Goal: Find specific page/section: Find specific page/section

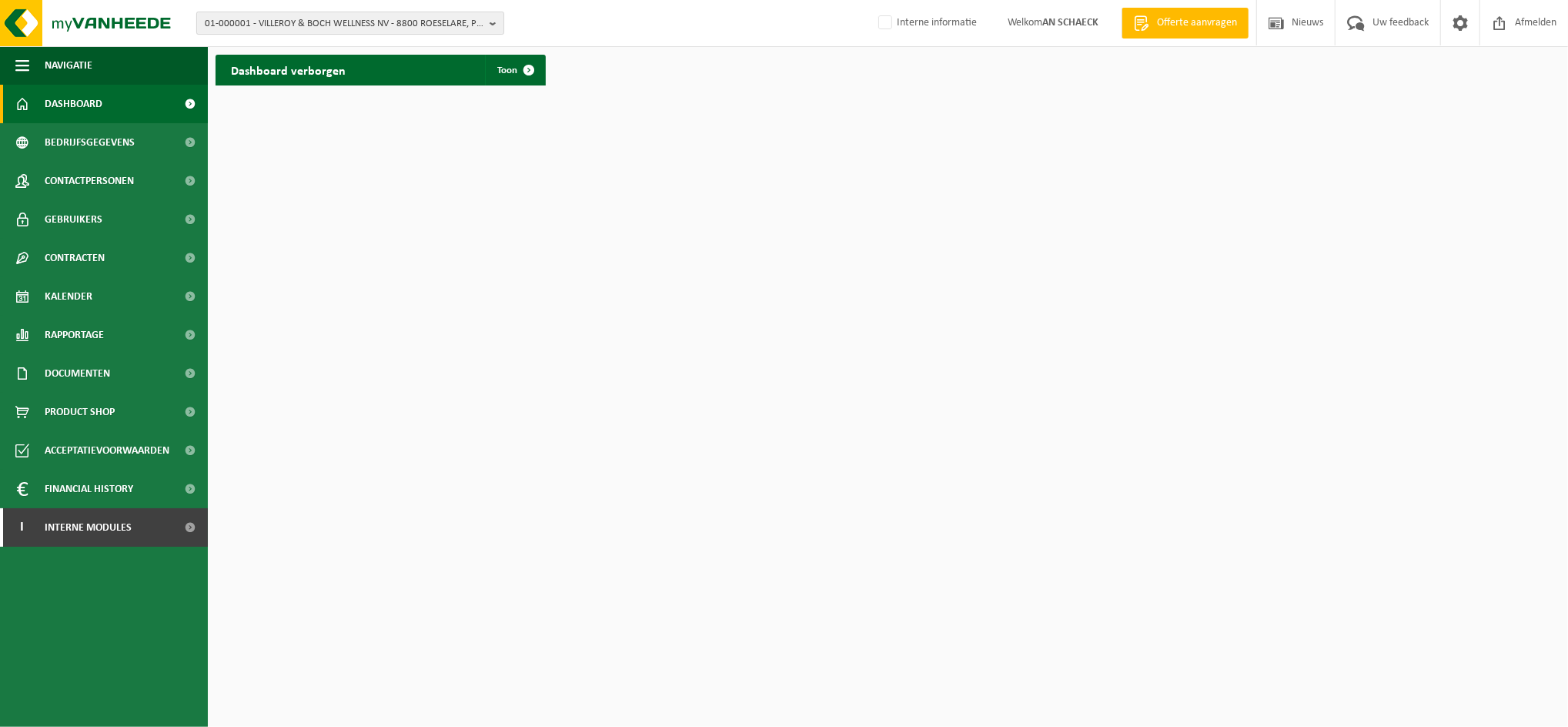
click at [425, 31] on span "01-000001 - VILLEROY & BOCH WELLNESS NV - 8800 ROESELARE, POPULIERSTRAAT 1" at bounding box center [344, 24] width 279 height 23
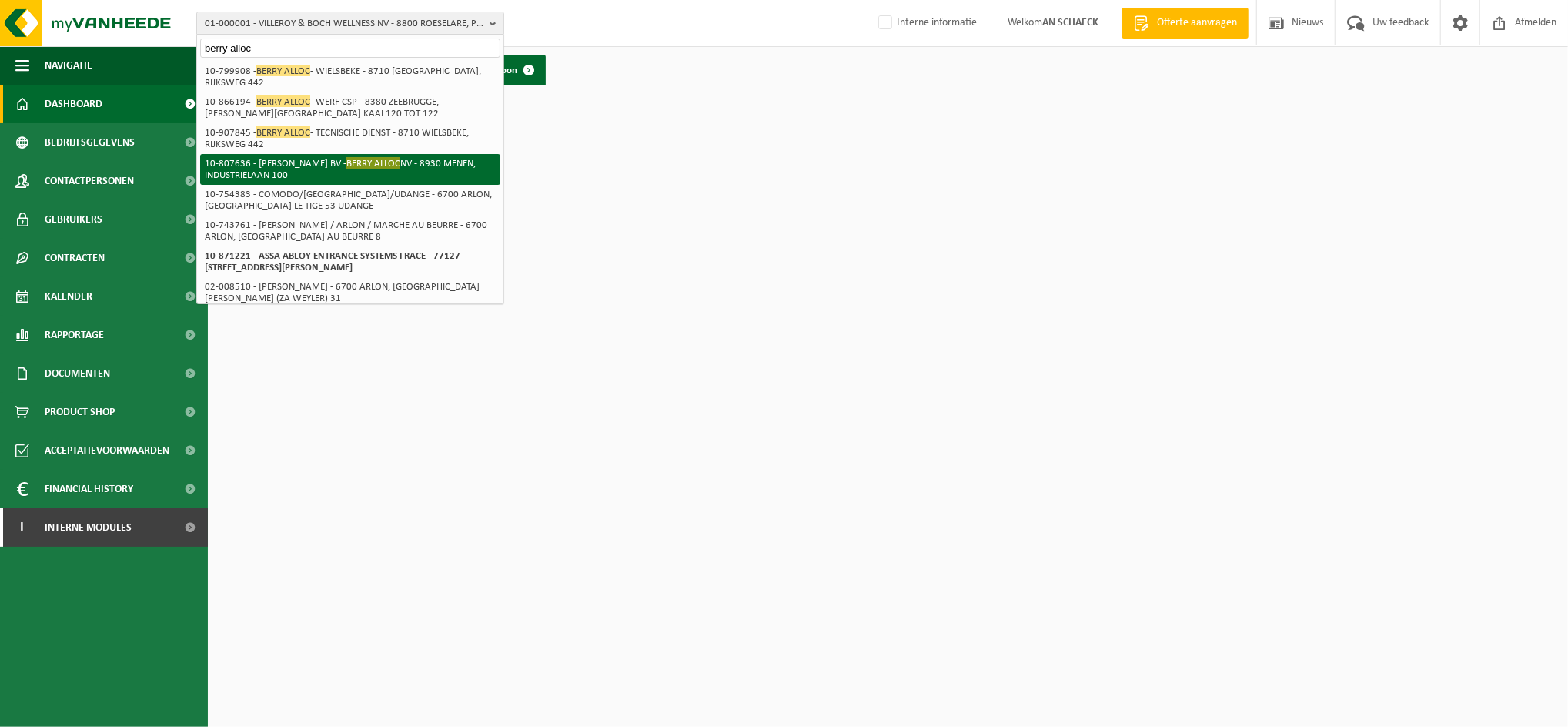
type input "berry alloc"
click at [336, 171] on li "10-807636 - CLAUDE DECLERCQ BV - BERRY ALLOC NV - 8930 MENEN, INDUSTRIELAAN 100" at bounding box center [350, 169] width 300 height 31
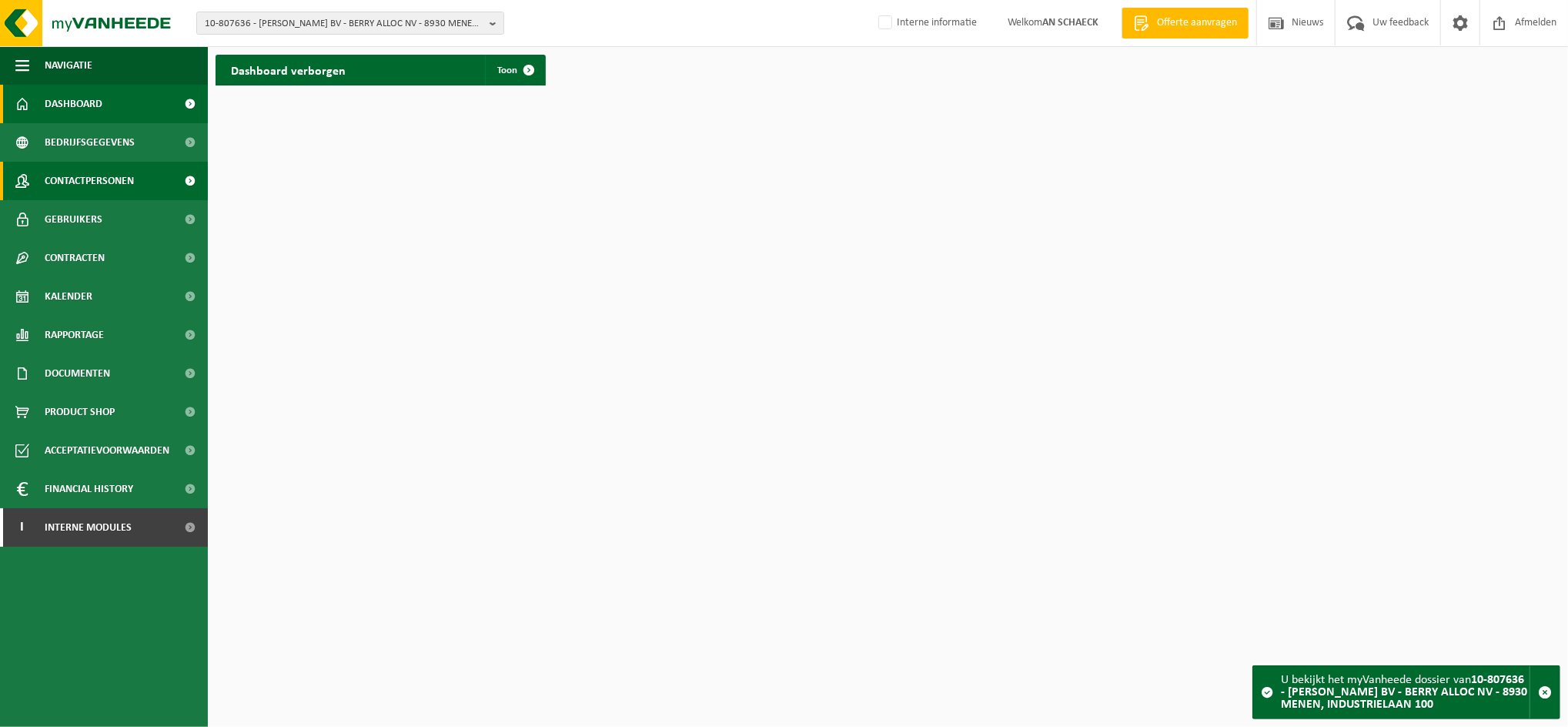
click at [107, 185] on span "Contactpersonen" at bounding box center [89, 181] width 89 height 39
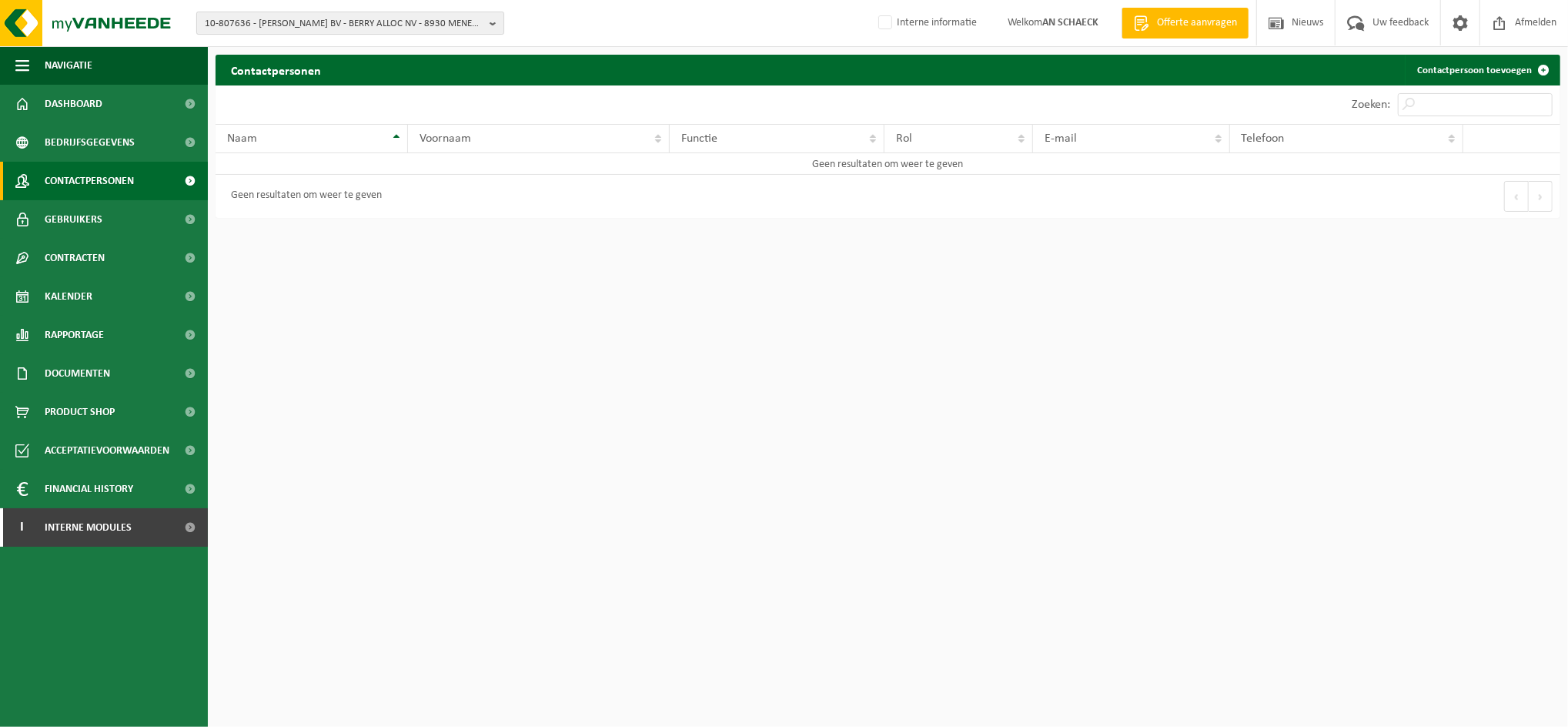
click at [373, 19] on span "10-807636 - CLAUDE DECLERCQ BV - BERRY ALLOC NV - 8930 MENEN, INDUSTRIELAAN 100" at bounding box center [344, 24] width 279 height 23
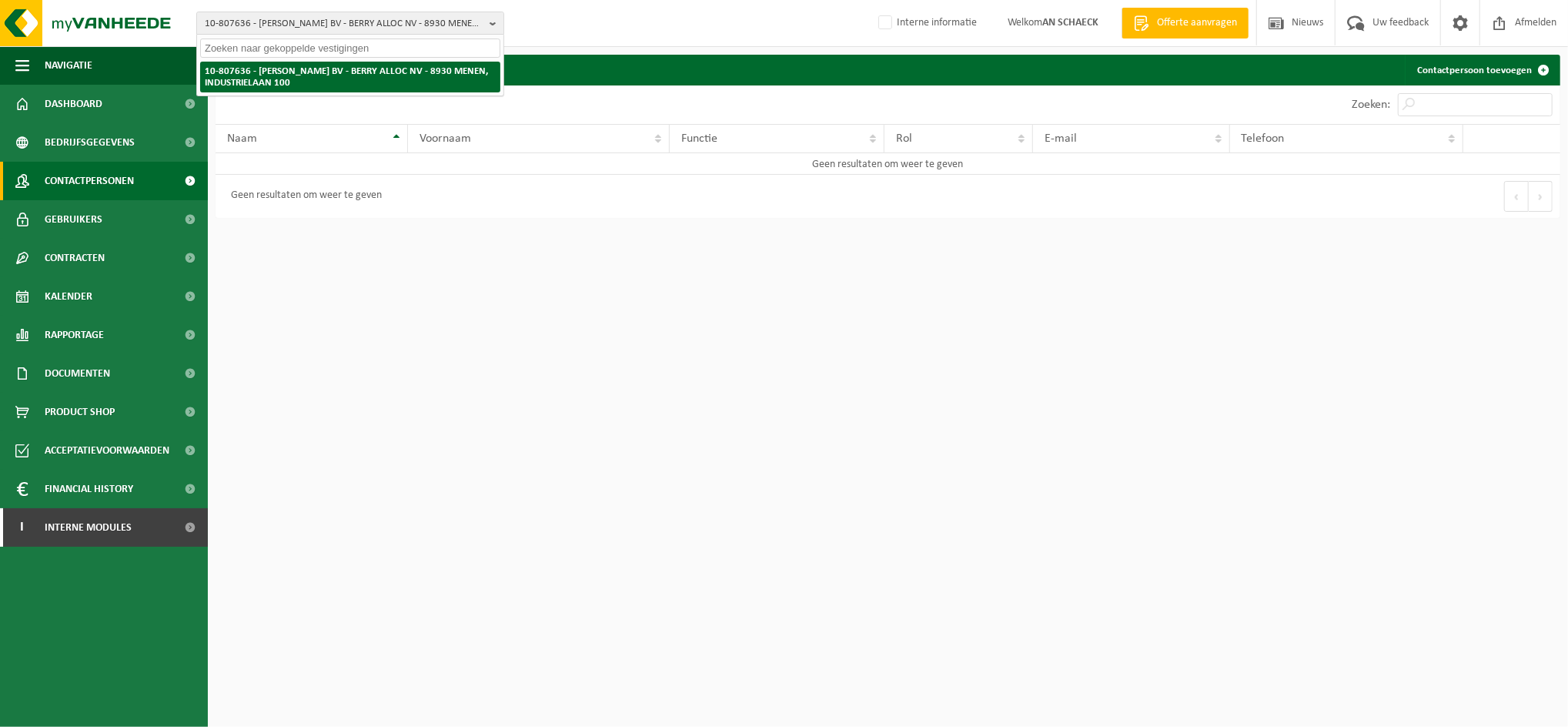
click at [362, 76] on li "10-807636 - CLAUDE DECLERCQ BV - BERRY ALLOC NV - 8930 MENEN, INDUSTRIELAAN 100" at bounding box center [350, 77] width 300 height 31
click at [378, 61] on li "10-807636 - CLAUDE DECLERCQ BV - BERRY ALLOC NV - 8930 MENEN, INDUSTRIELAAN 100" at bounding box center [350, 77] width 300 height 31
click at [288, 51] on input "text" at bounding box center [350, 48] width 300 height 19
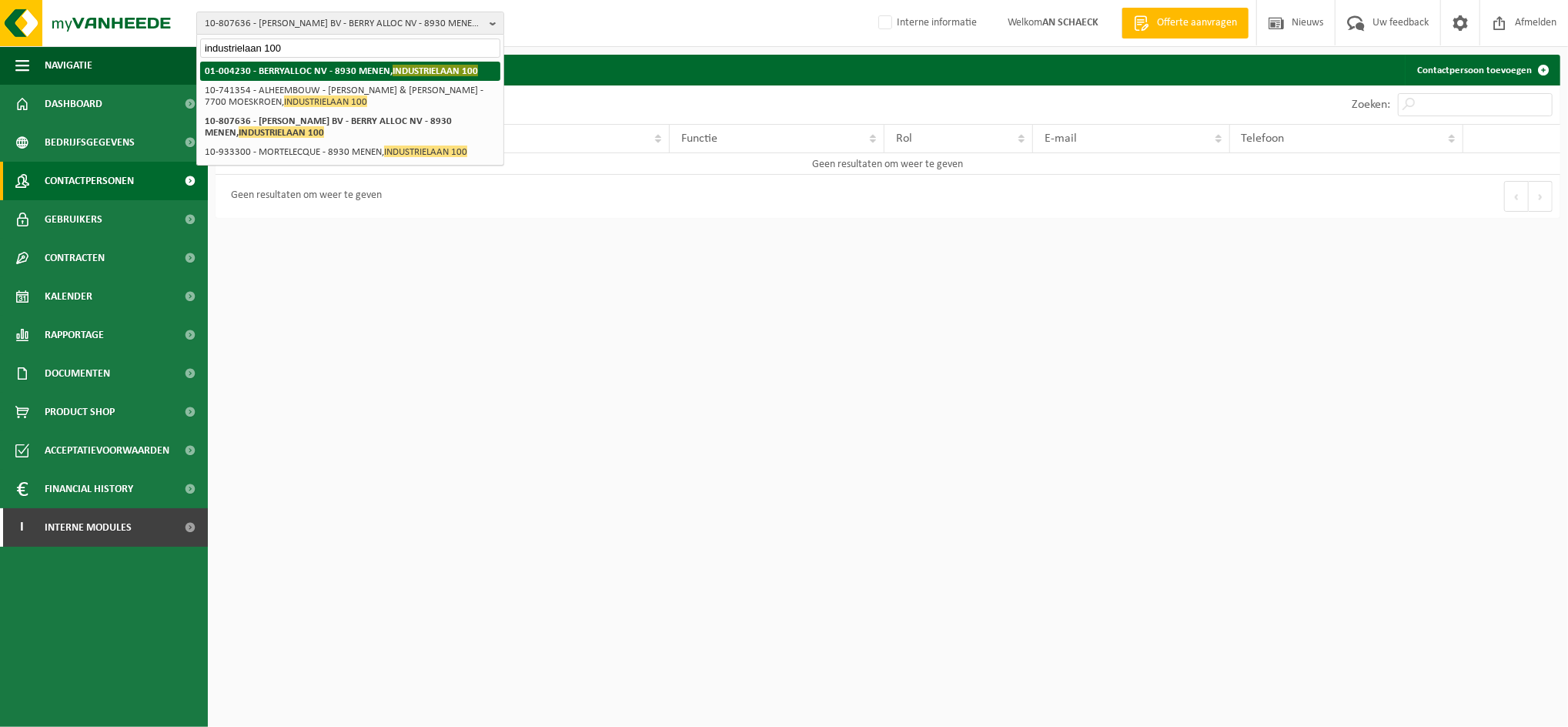
type input "industrielaan 100"
click at [313, 74] on strong "01-004230 - BERRYALLOC NV - 8930 MENEN, INDUSTRIELAAN 100" at bounding box center [341, 70] width 274 height 12
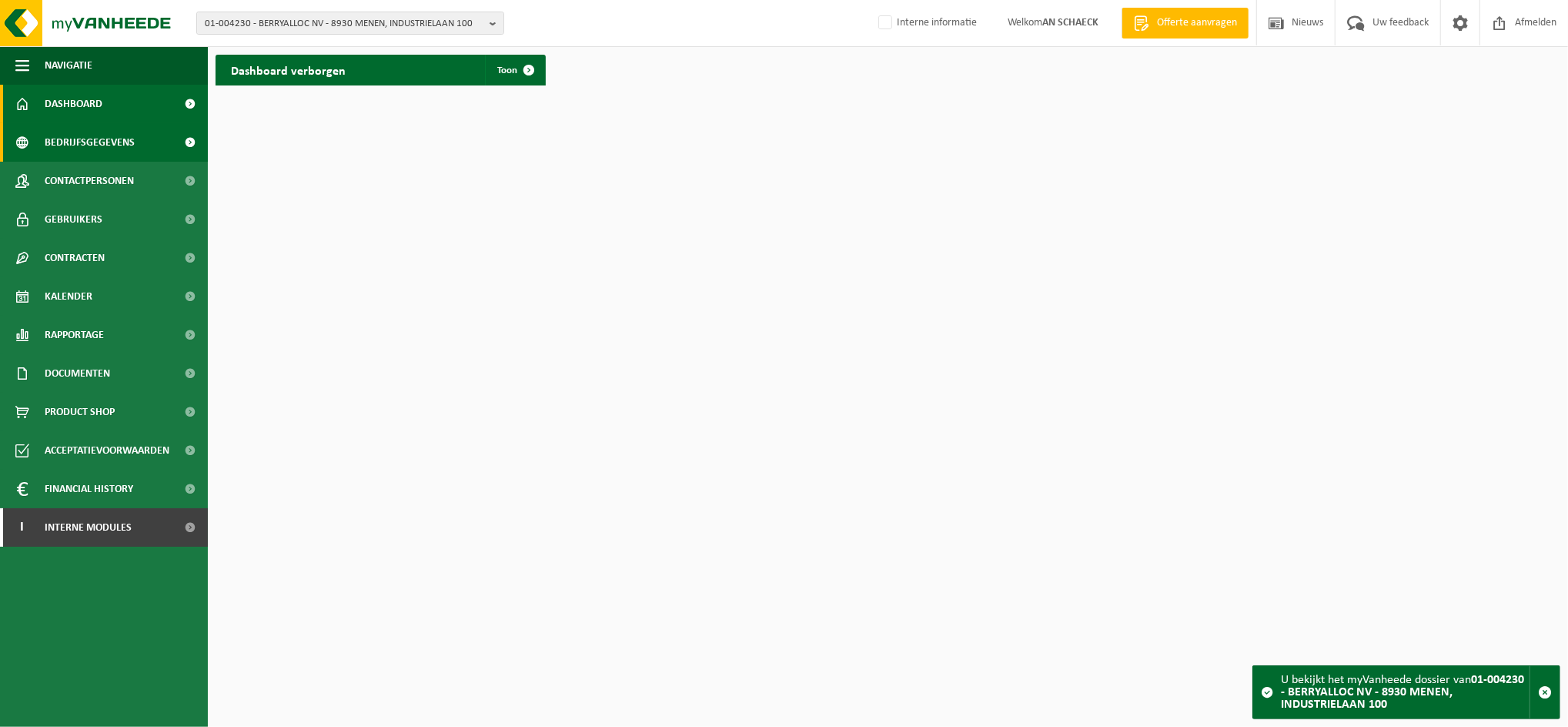
click at [137, 140] on link "Bedrijfsgegevens" at bounding box center [104, 142] width 208 height 39
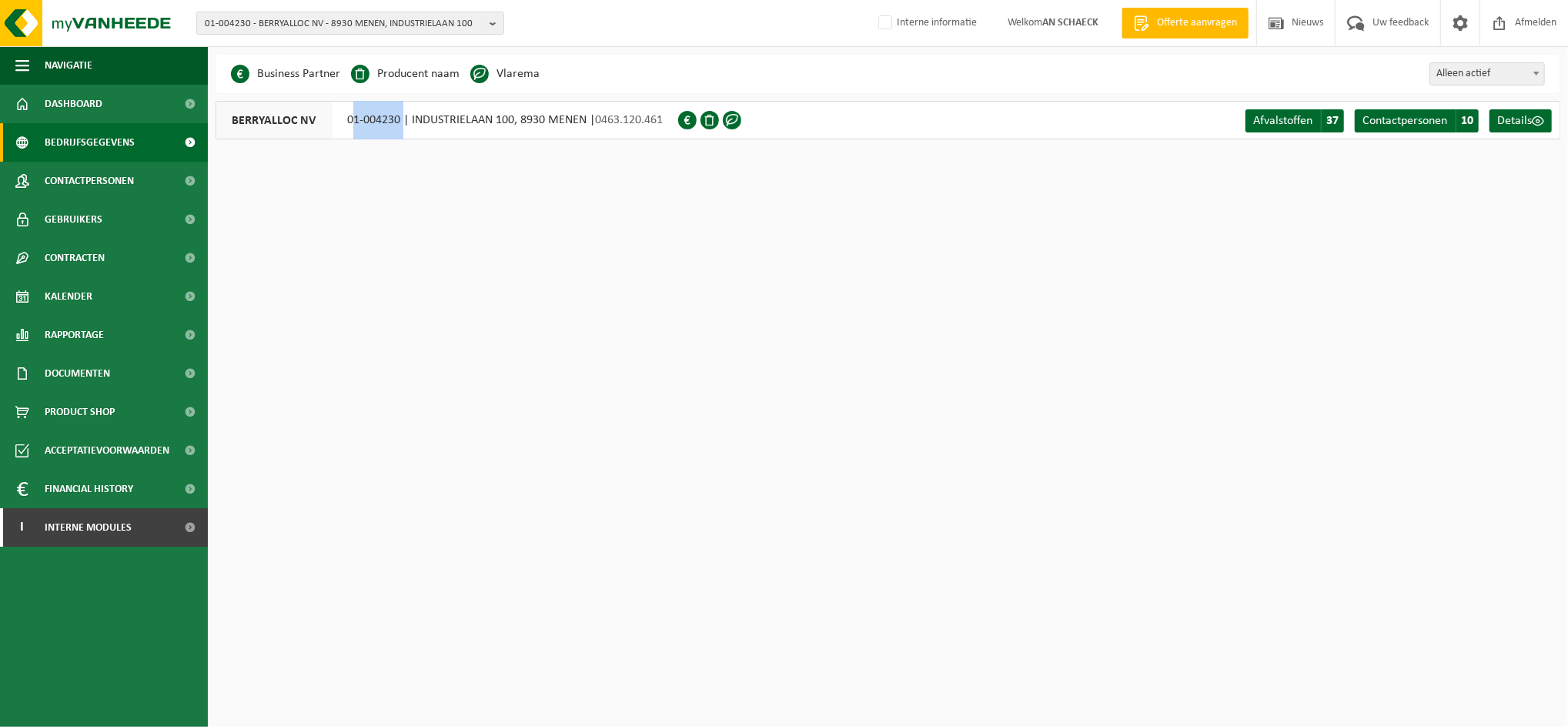
drag, startPoint x: 352, startPoint y: 118, endPoint x: 402, endPoint y: 121, distance: 50.1
click at [402, 121] on div "BERRYALLOC NV 01-004230 | INDUSTRIELAAN 100, 8930 MENEN | 0463.120.461" at bounding box center [447, 120] width 462 height 39
drag, startPoint x: 402, startPoint y: 121, endPoint x: 341, endPoint y: 117, distance: 61.1
click at [341, 117] on div "BERRYALLOC NV 01-004230 | INDUSTRIELAAN 100, 8930 MENEN | 0463.120.461" at bounding box center [447, 120] width 462 height 39
drag, startPoint x: 340, startPoint y: 117, endPoint x: 582, endPoint y: 115, distance: 242.0
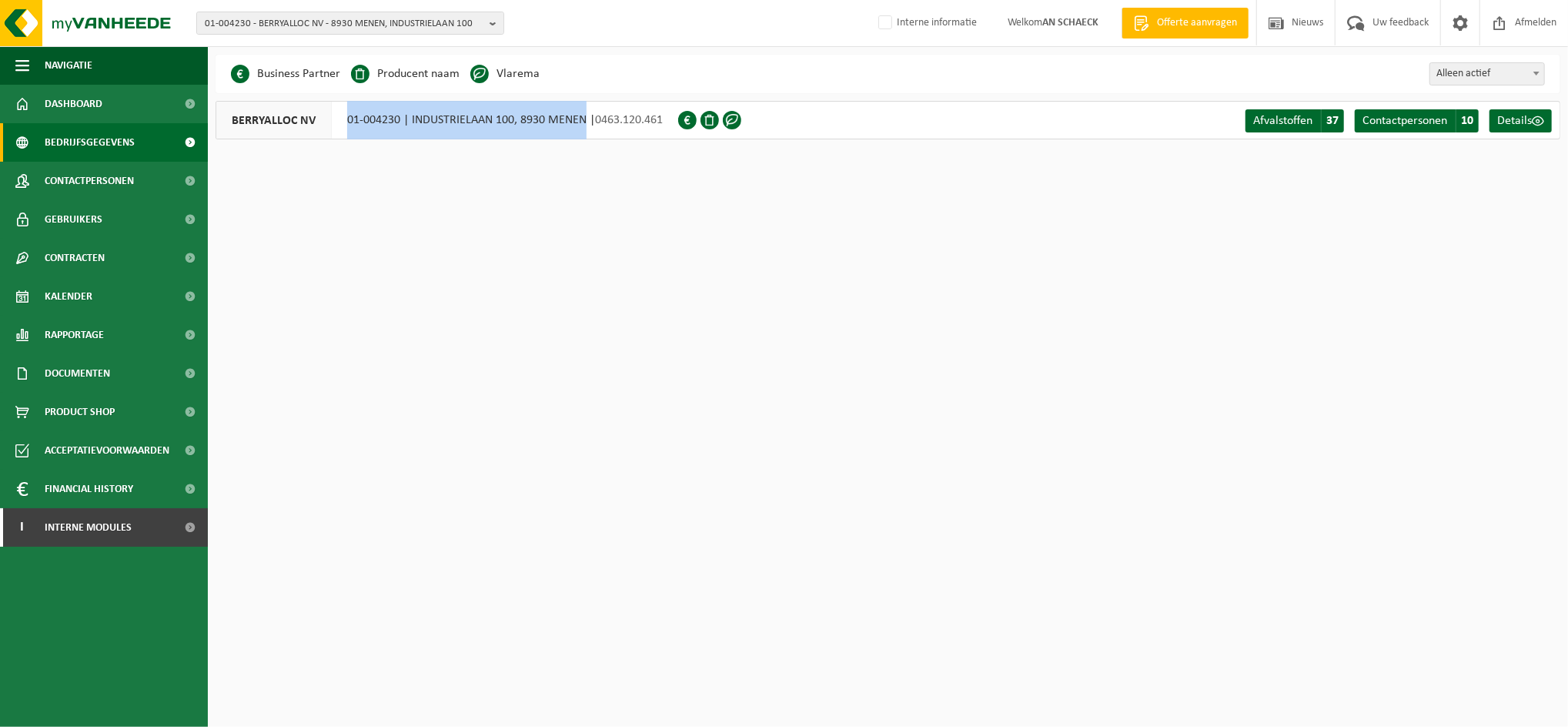
click at [582, 115] on div "BERRYALLOC NV 01-004230 | INDUSTRIELAAN 100, 8930 MENEN | 0463.120.461" at bounding box center [447, 120] width 462 height 39
copy div "01-004230 | INDUSTRIELAAN 100, 8930 MENEN"
click at [106, 261] on link "Contracten" at bounding box center [104, 257] width 208 height 39
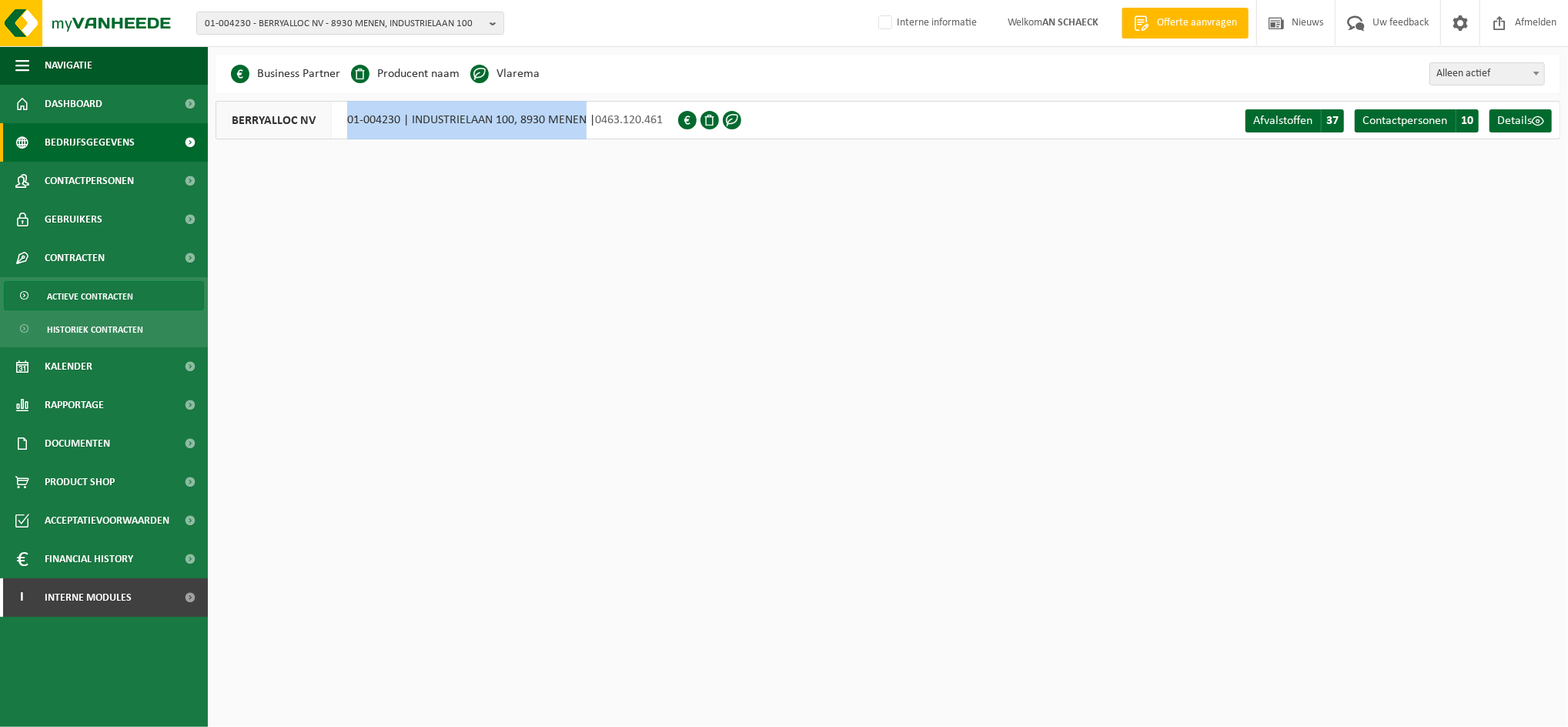
click at [102, 286] on span "Actieve contracten" at bounding box center [89, 296] width 86 height 29
